Goal: Obtain resource: Download file/media

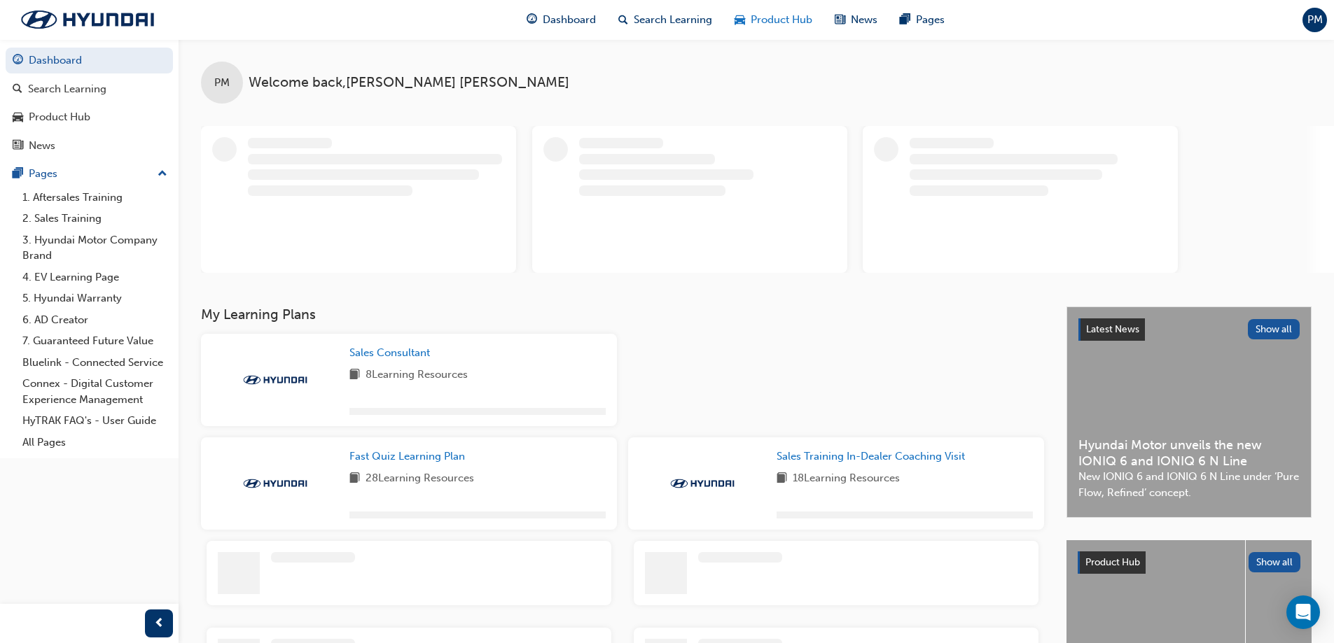
click at [790, 27] on span "Product Hub" at bounding box center [782, 20] width 62 height 16
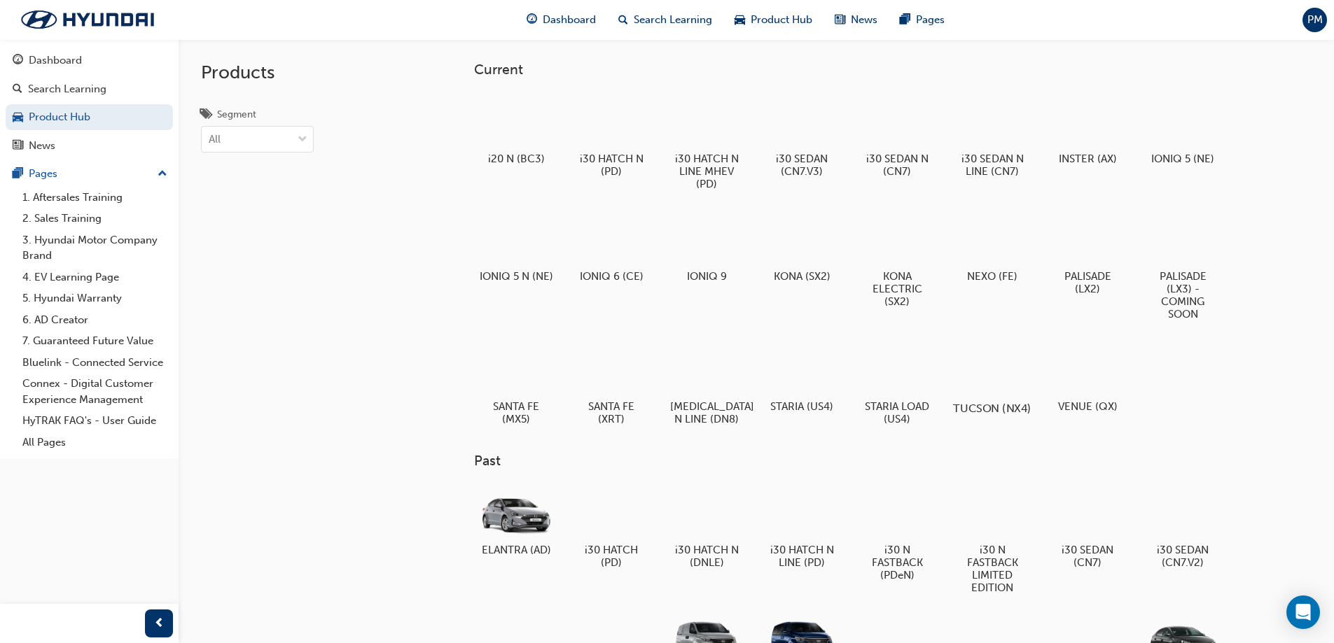
click at [990, 364] on div at bounding box center [992, 367] width 78 height 55
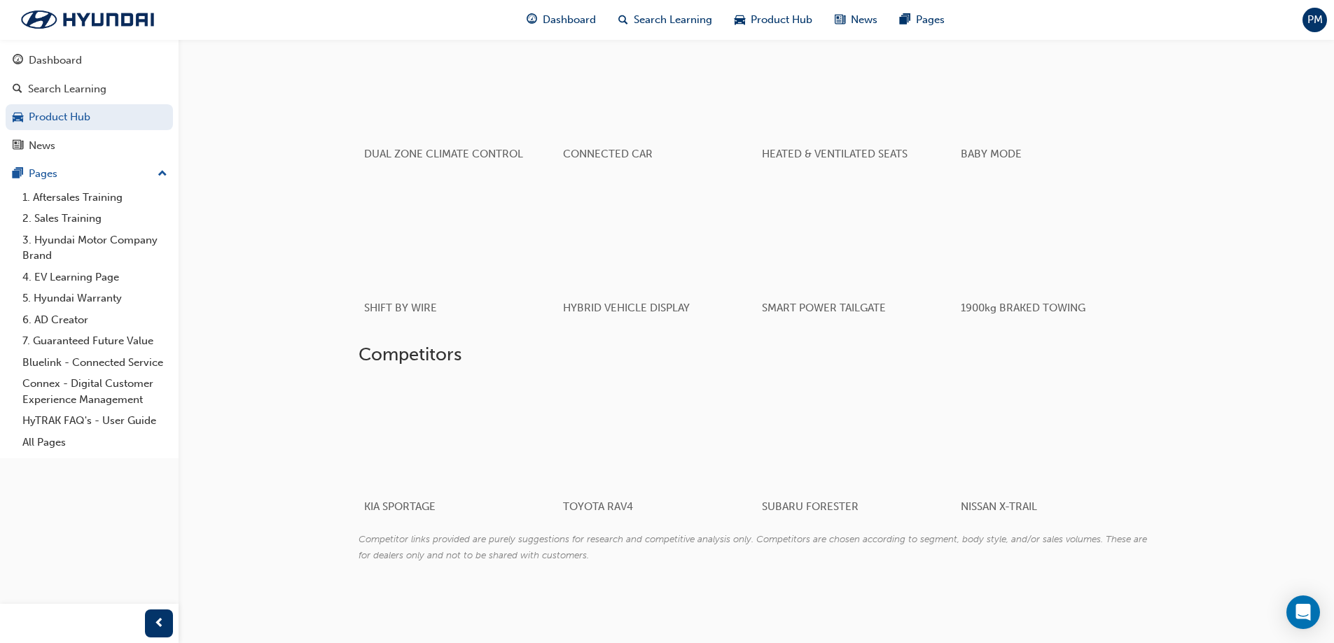
scroll to position [1079, 0]
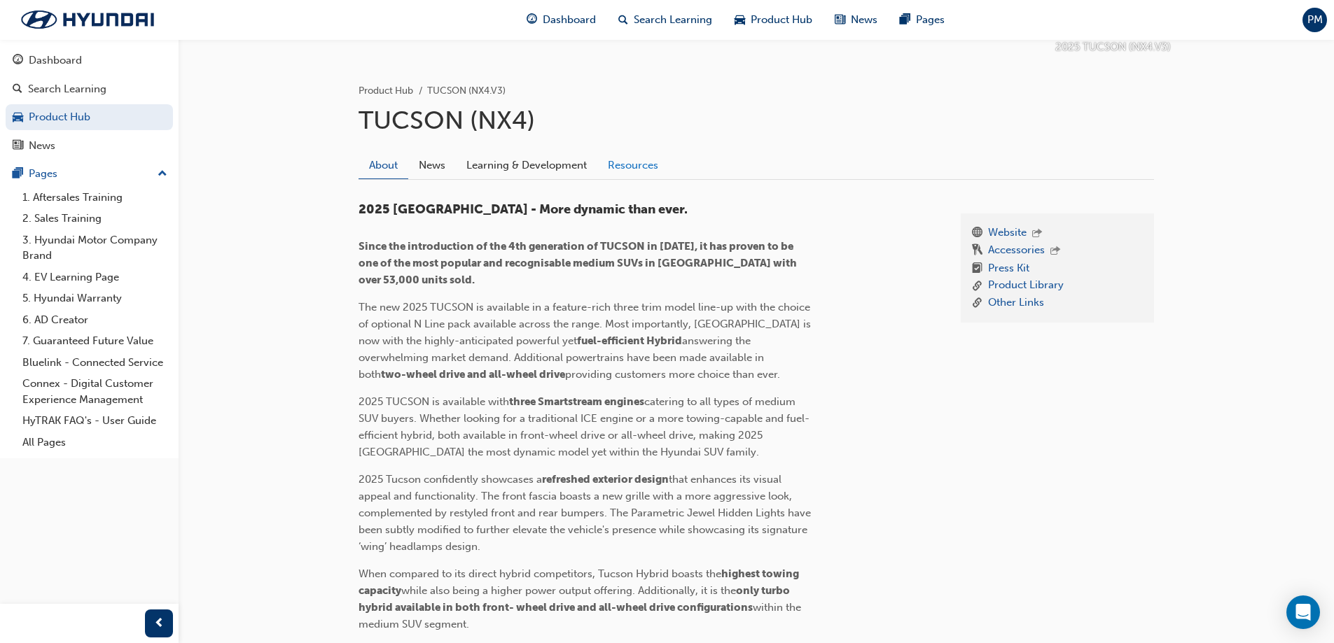
click at [638, 176] on link "Resources" at bounding box center [632, 165] width 71 height 27
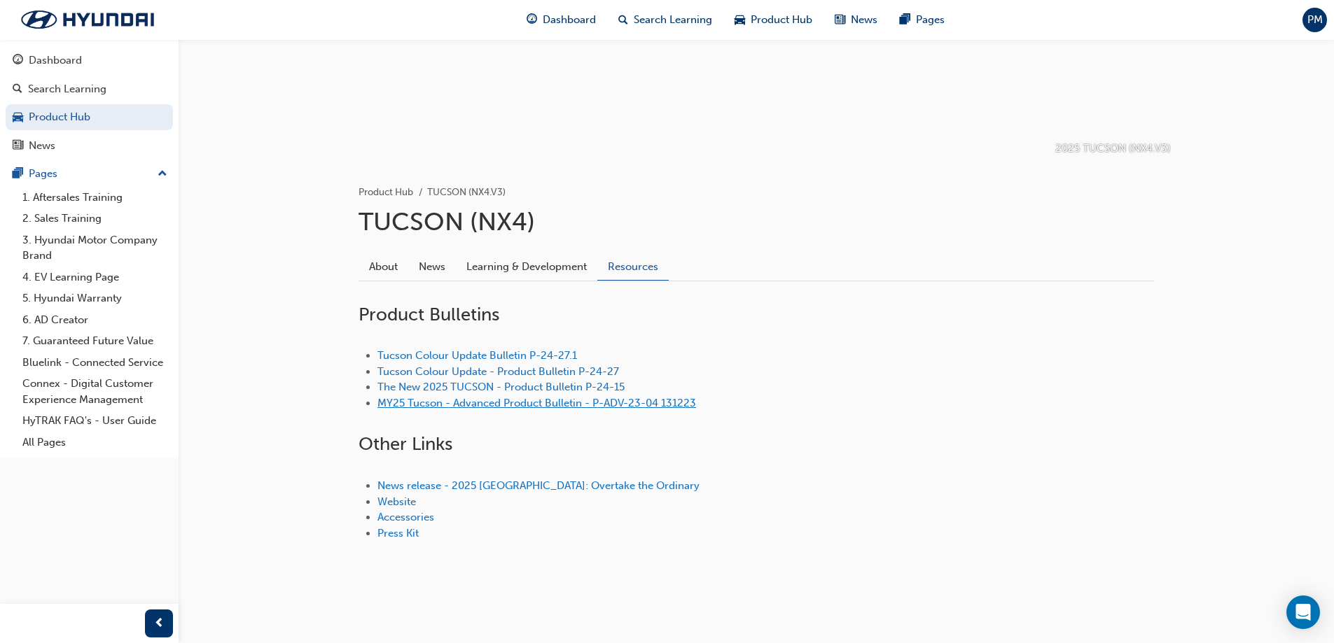
click at [552, 402] on link "MY25 Tucson - Advanced Product Bulletin - P-ADV-23-04 131223" at bounding box center [536, 403] width 319 height 13
